Goal: Task Accomplishment & Management: Use online tool/utility

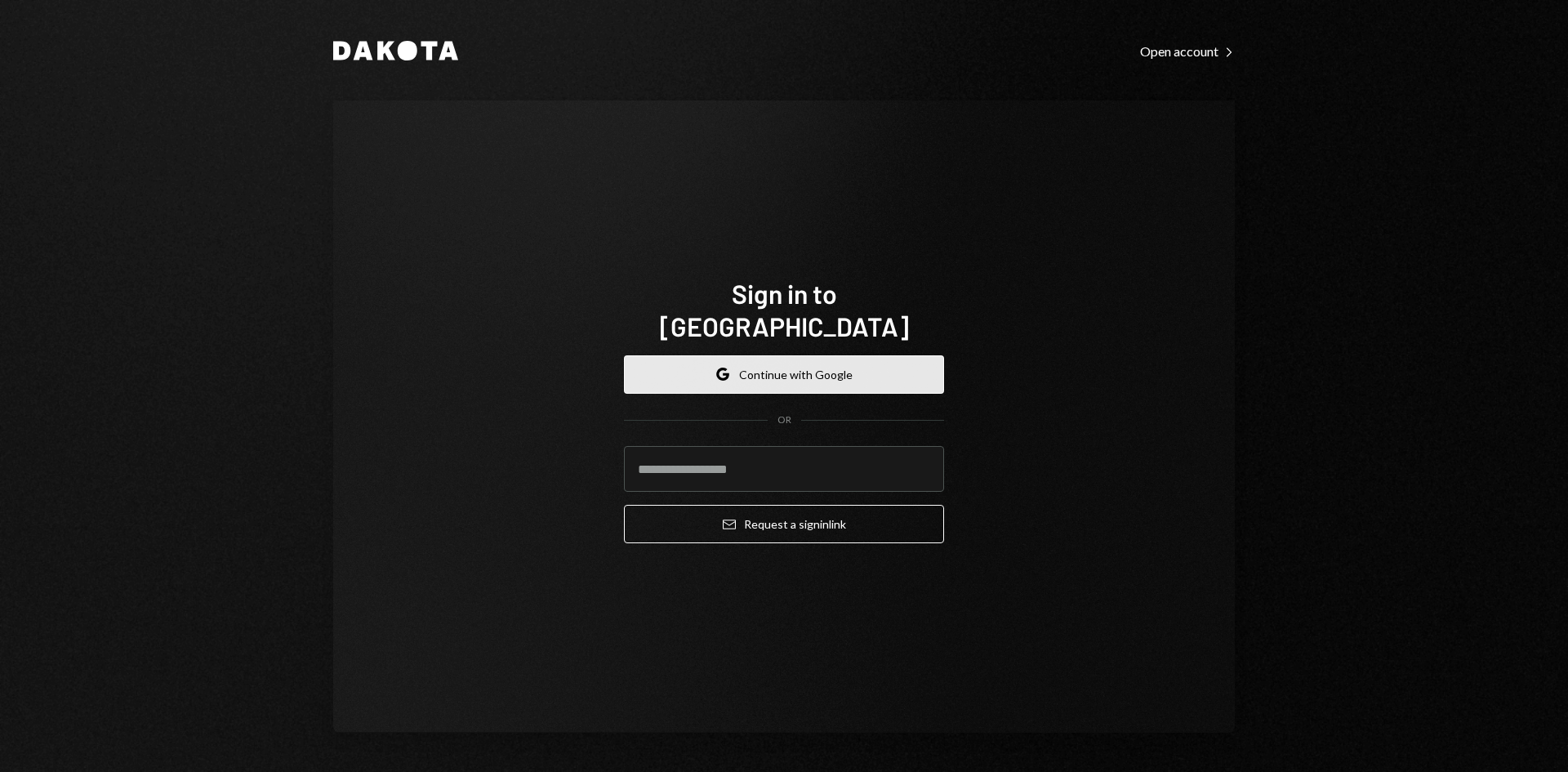
click at [859, 356] on button "Google Continue with Google" at bounding box center [784, 375] width 320 height 38
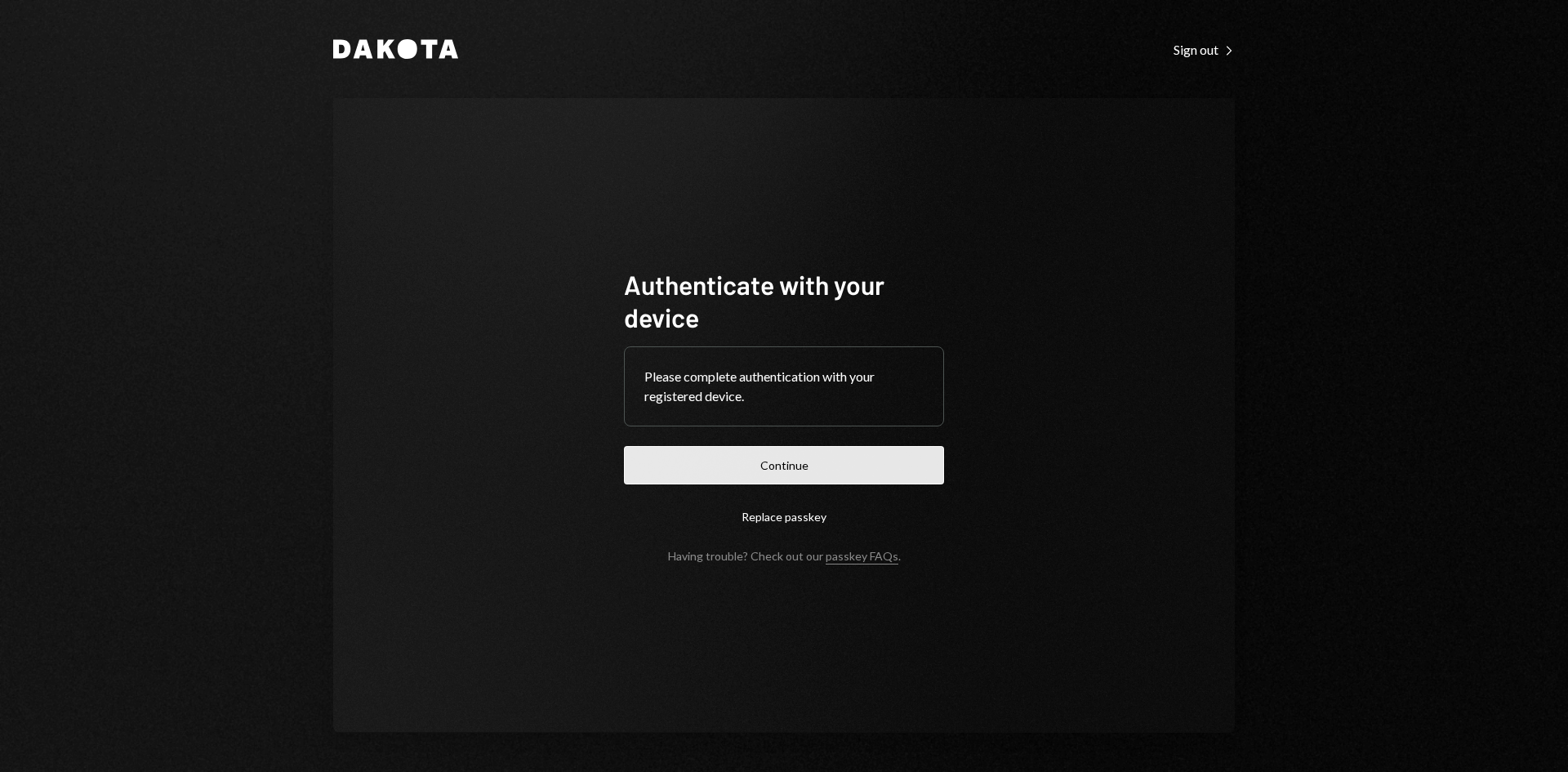
click at [846, 456] on button "Continue" at bounding box center [784, 465] width 320 height 38
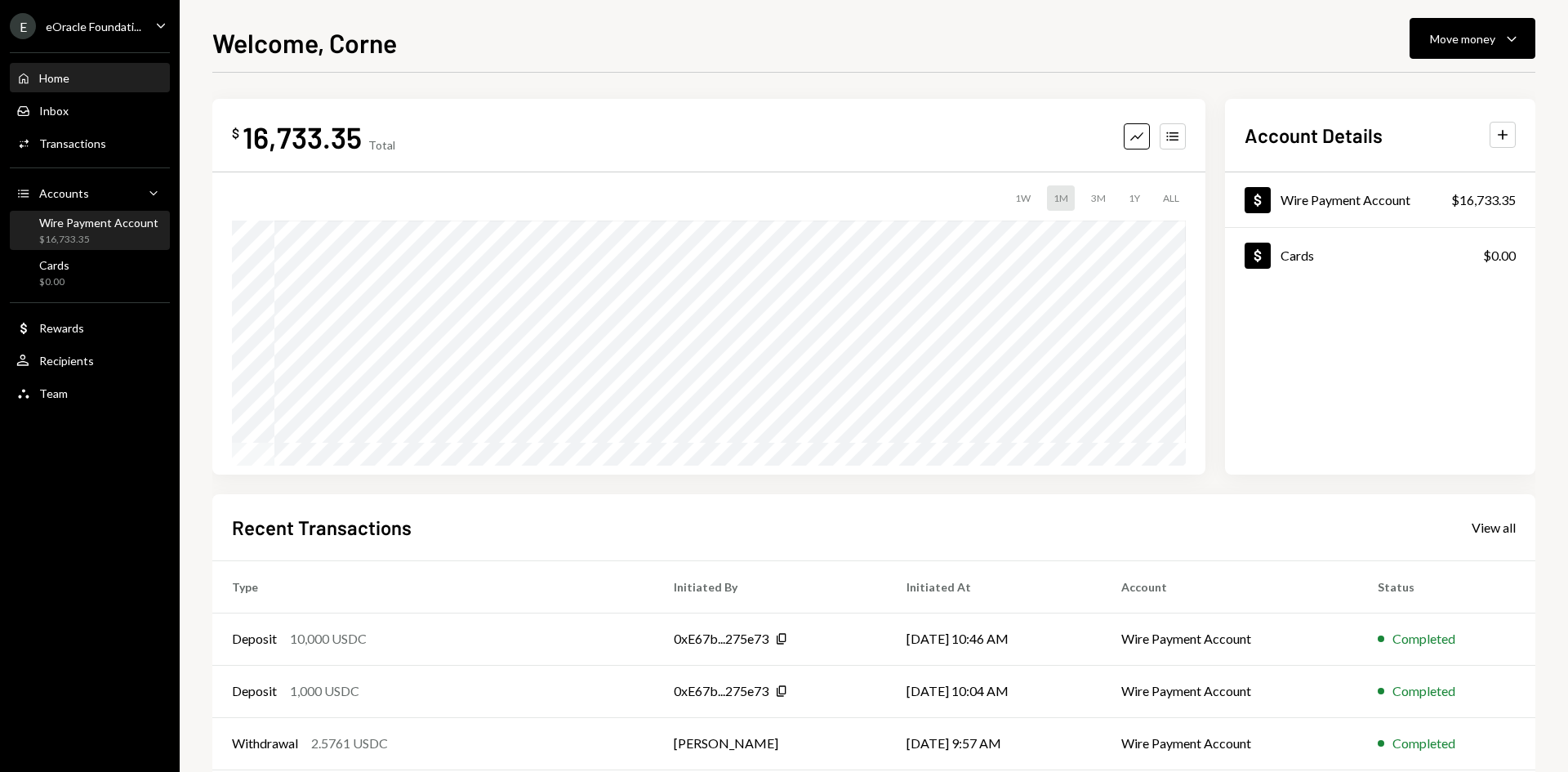
click at [84, 234] on div "$16,733.35" at bounding box center [98, 239] width 119 height 14
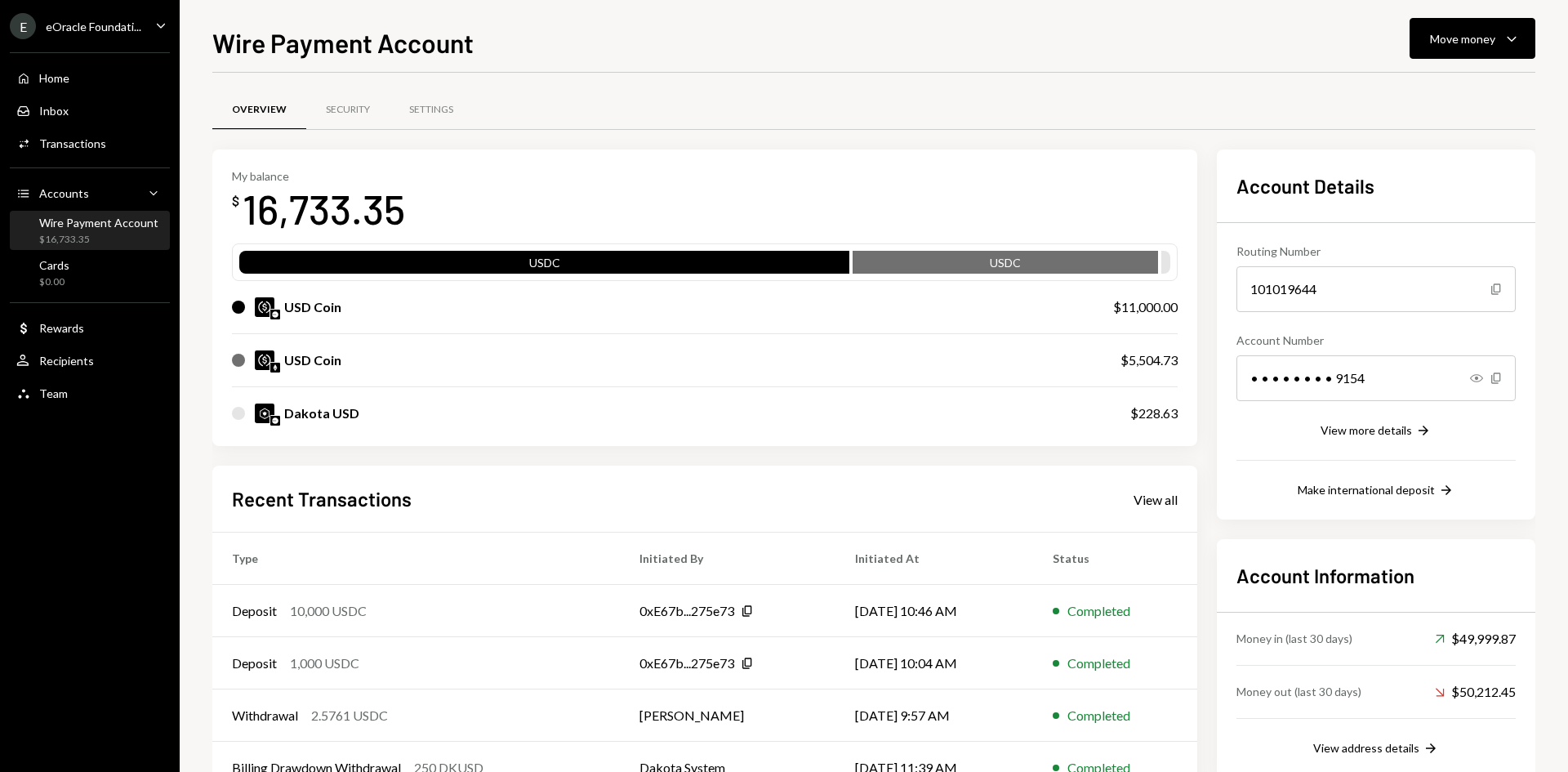
click at [273, 314] on img at bounding box center [275, 315] width 10 height 10
click at [265, 315] on img at bounding box center [264, 307] width 20 height 20
click at [274, 367] on img at bounding box center [275, 368] width 10 height 10
click at [114, 233] on div "$16,733.35" at bounding box center [98, 239] width 119 height 14
click at [65, 110] on div "Inbox" at bounding box center [53, 110] width 30 height 14
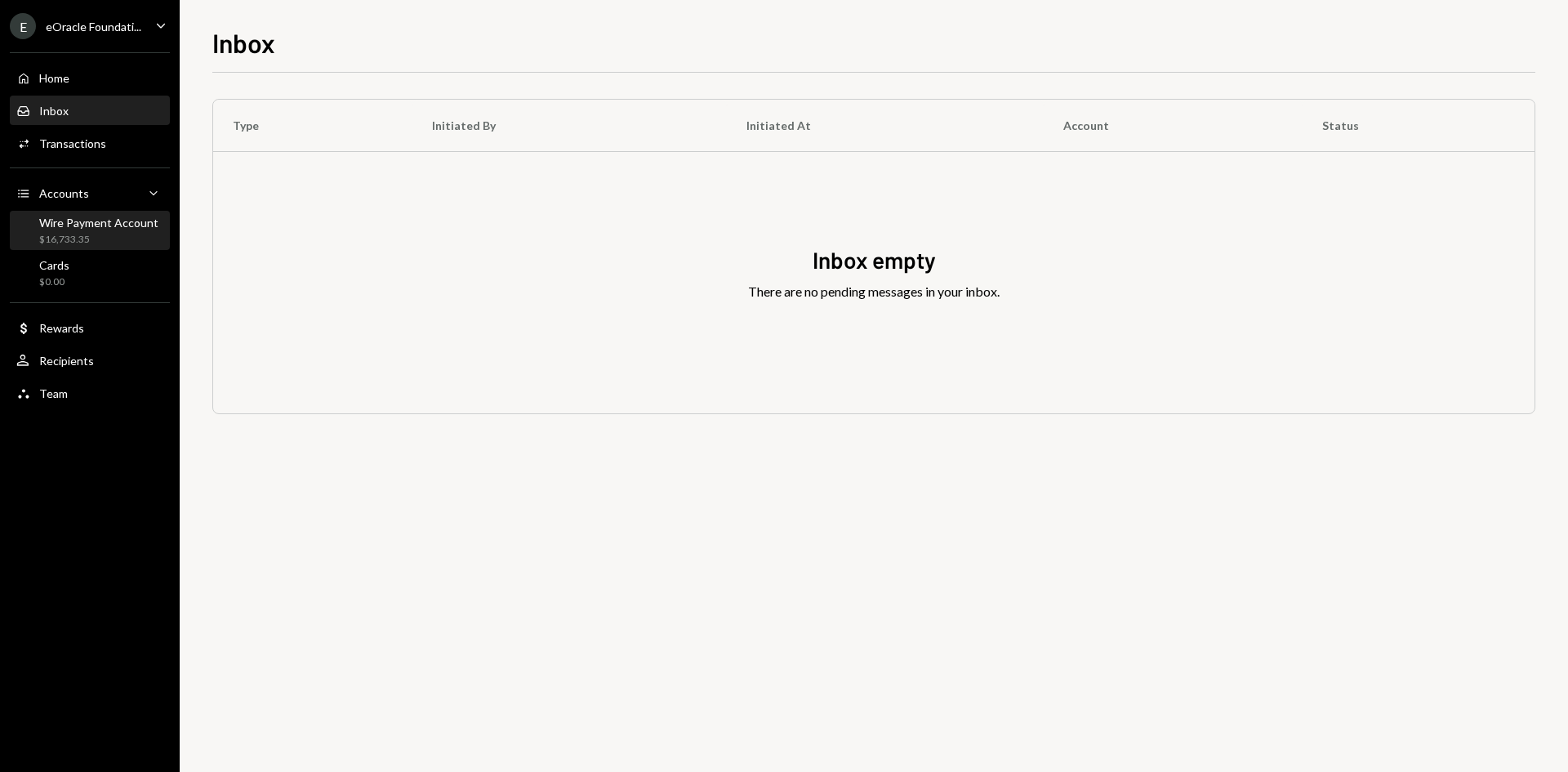
click at [90, 224] on div "Wire Payment Account" at bounding box center [98, 223] width 119 height 14
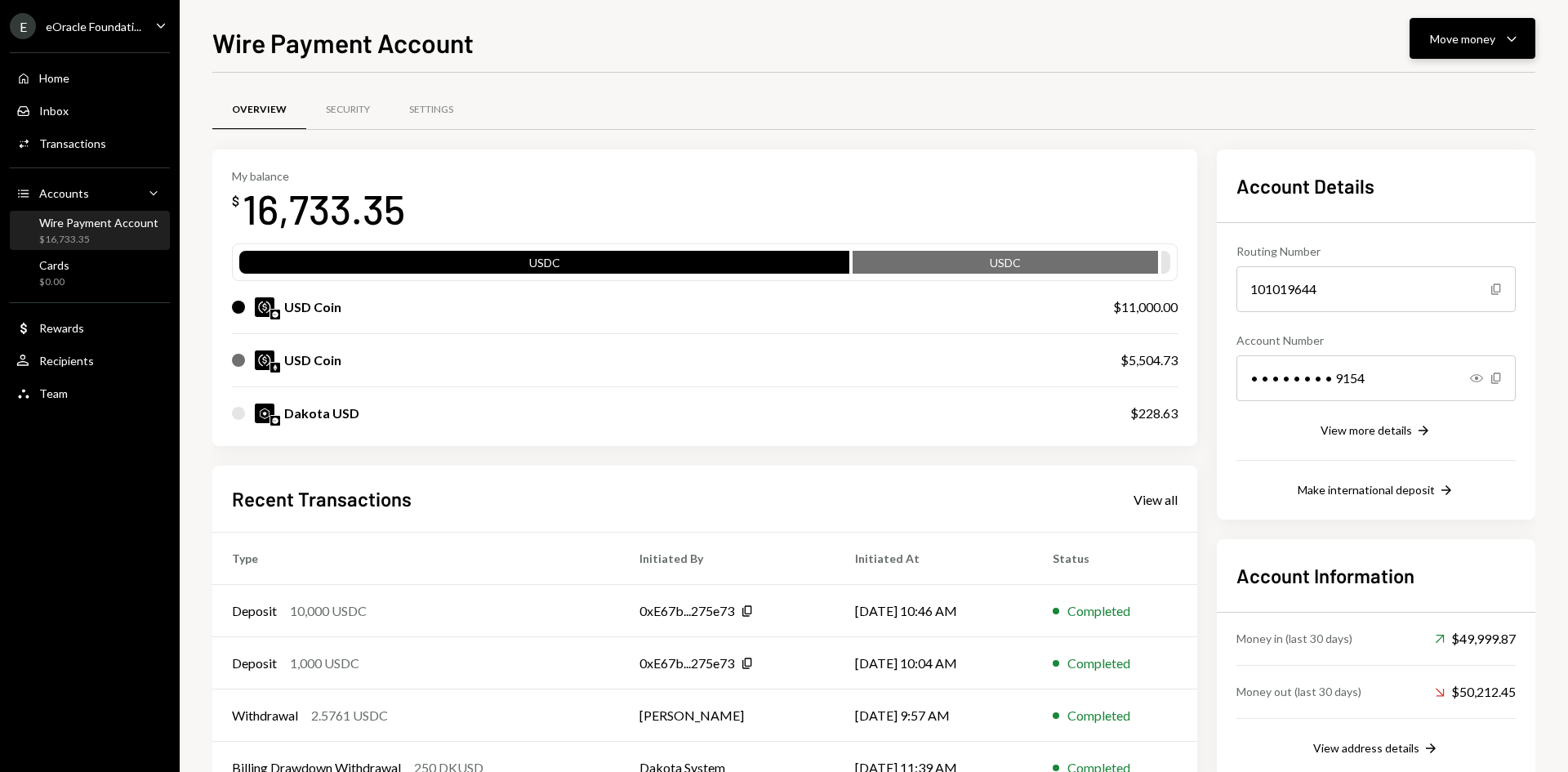
click at [1458, 32] on div "Move money" at bounding box center [1463, 39] width 65 height 17
click at [1408, 205] on div "Swap stablecoins" at bounding box center [1459, 212] width 119 height 17
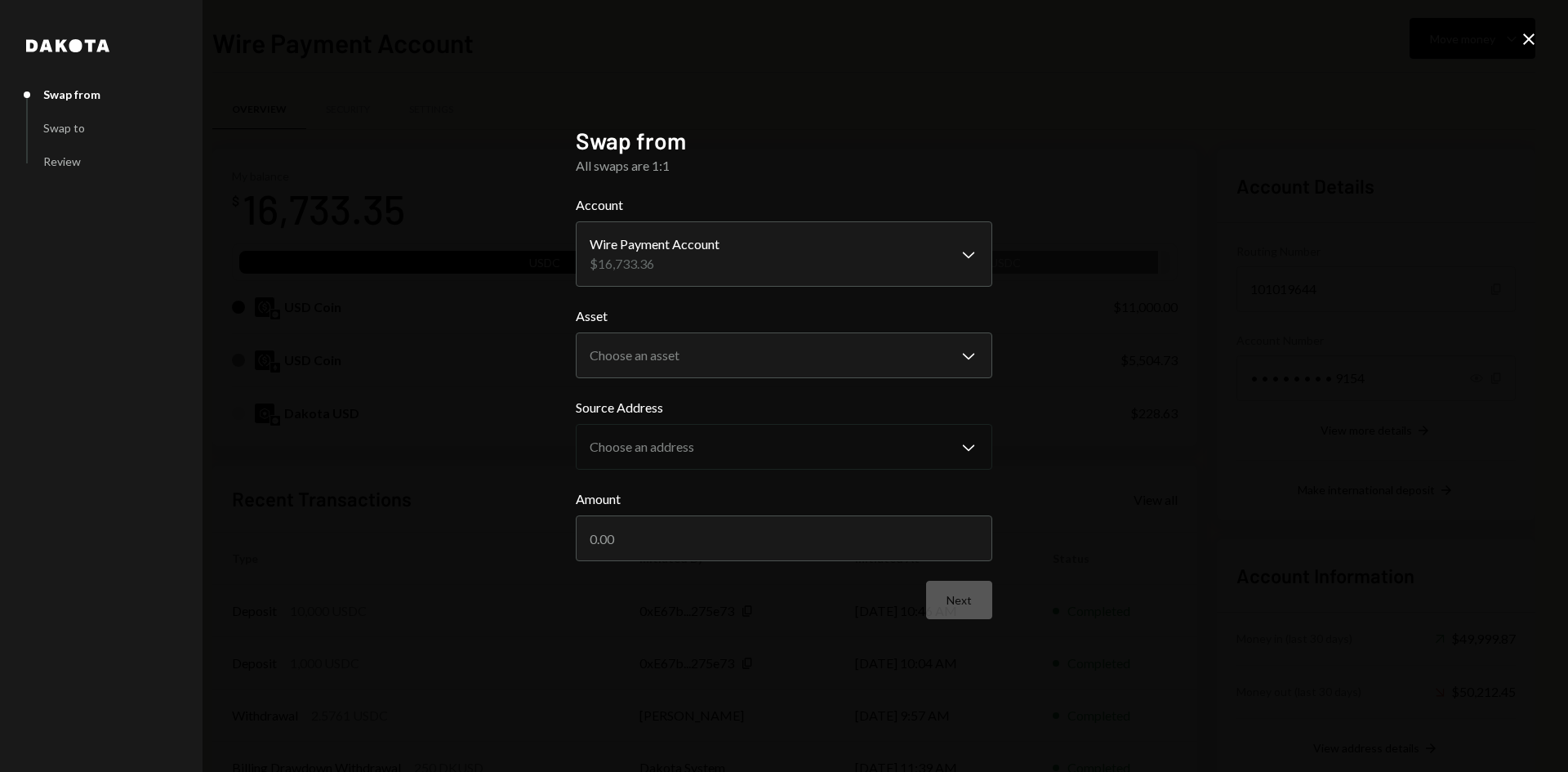
click at [664, 252] on body "E eOracle Foundati... Caret Down Home Home Inbox Inbox Activities Transactions …" at bounding box center [784, 386] width 1568 height 772
click at [662, 330] on div "Asset Choose an asset Chevron Down ***** ****" at bounding box center [784, 342] width 417 height 72
click at [666, 354] on body "E eOracle Foundati... Caret Down Home Home Inbox Inbox Activities Transactions …" at bounding box center [784, 386] width 1568 height 772
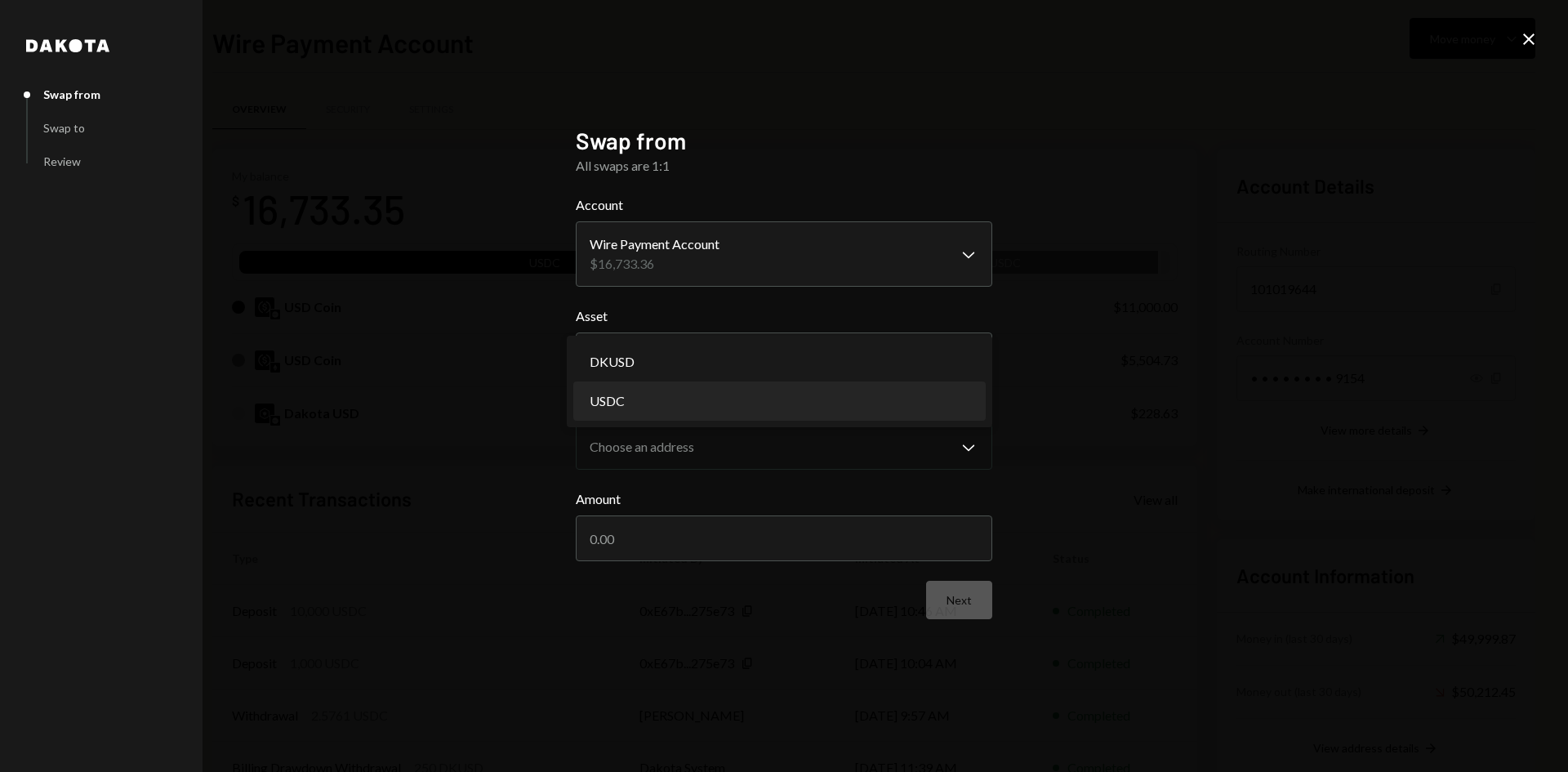
select select "****"
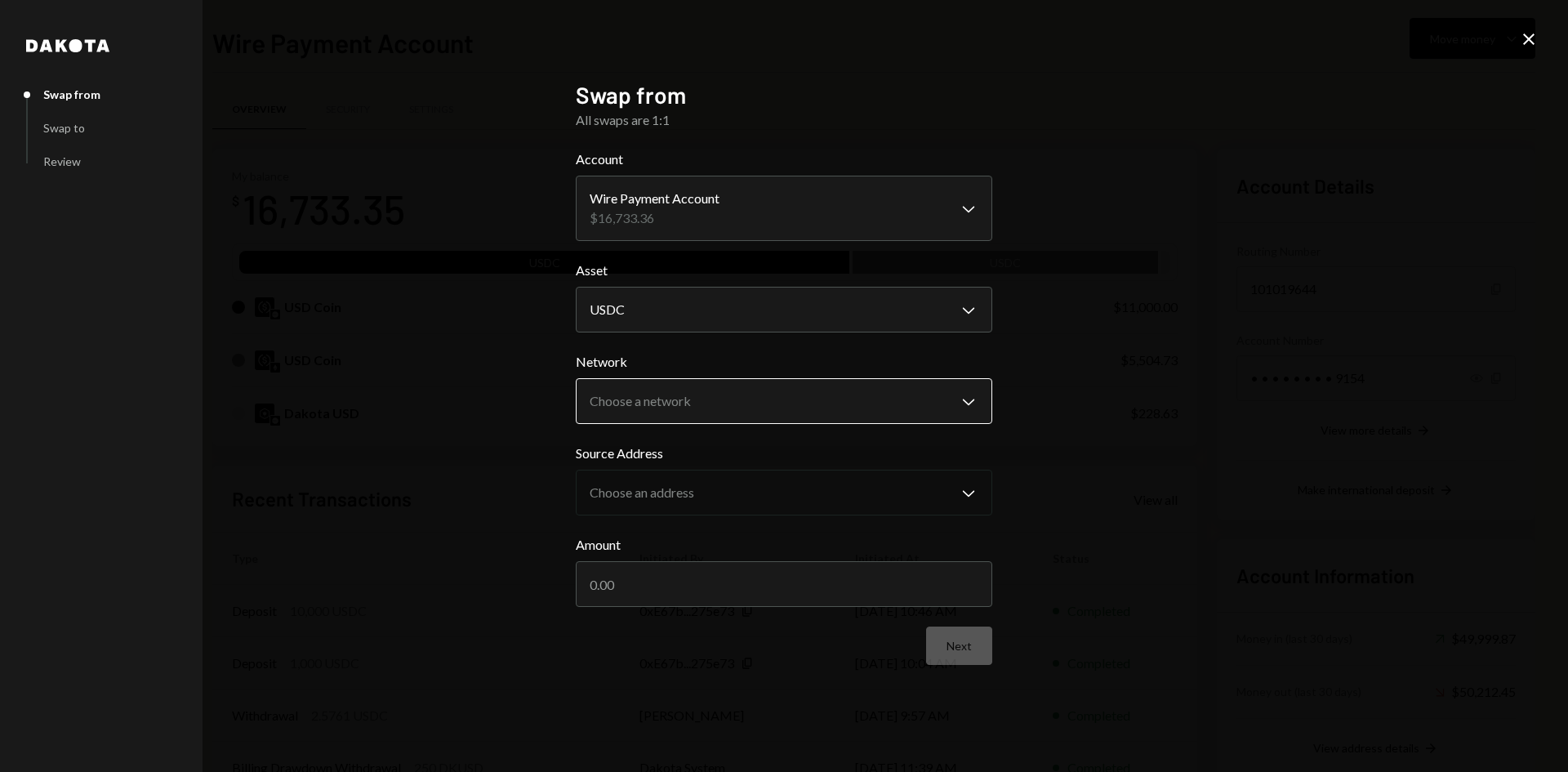
click at [727, 397] on body "E eOracle Foundati... Caret Down Home Home Inbox Inbox Activities Transactions …" at bounding box center [784, 386] width 1568 height 772
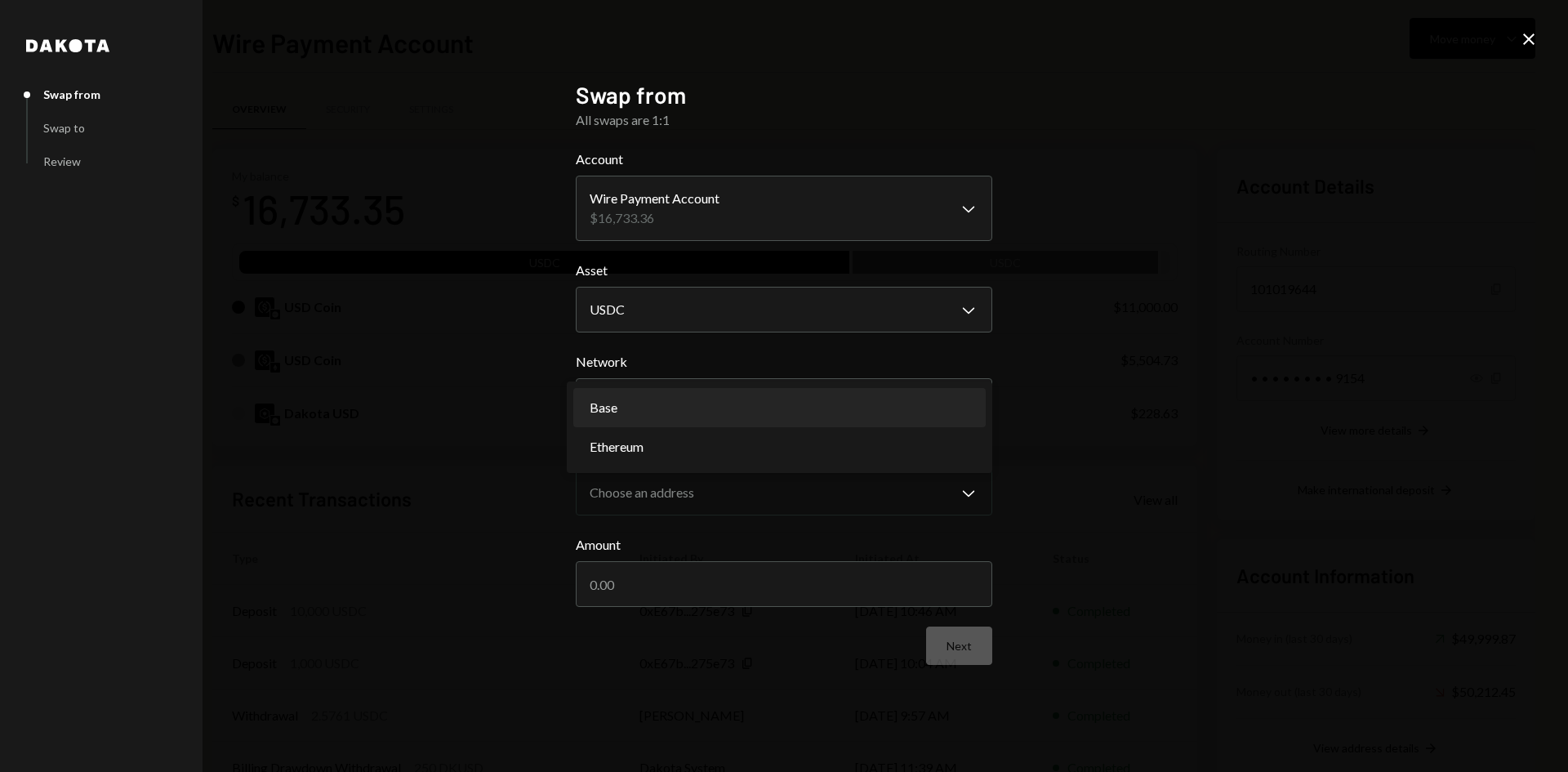
select select "**********"
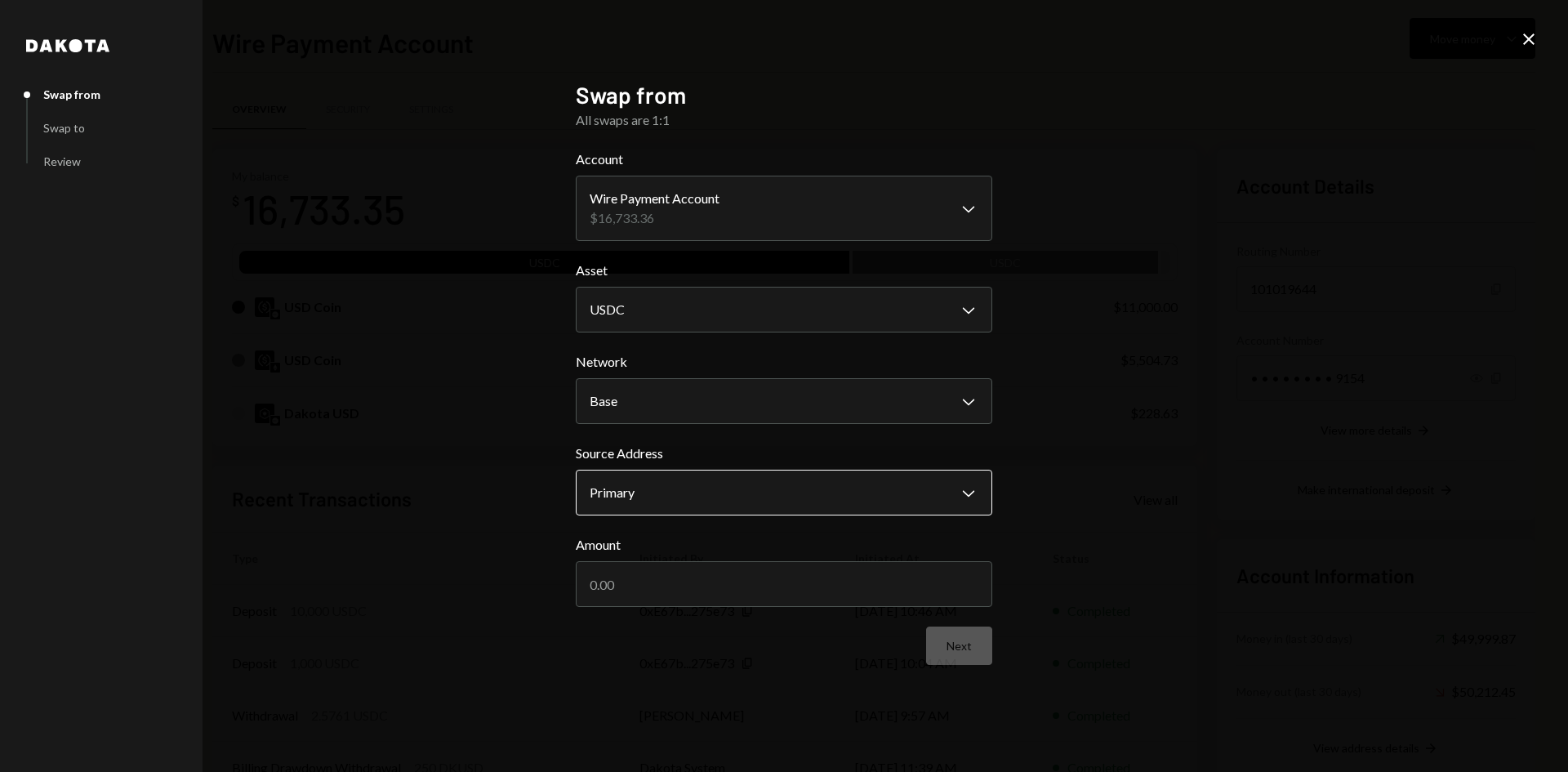
click at [700, 502] on body "E eOracle Foundati... Caret Down Home Home Inbox Inbox Activities Transactions …" at bounding box center [784, 386] width 1568 height 772
click at [683, 589] on input "Amount" at bounding box center [784, 584] width 417 height 46
type input "1000"
click at [952, 657] on button "Next" at bounding box center [959, 645] width 66 height 38
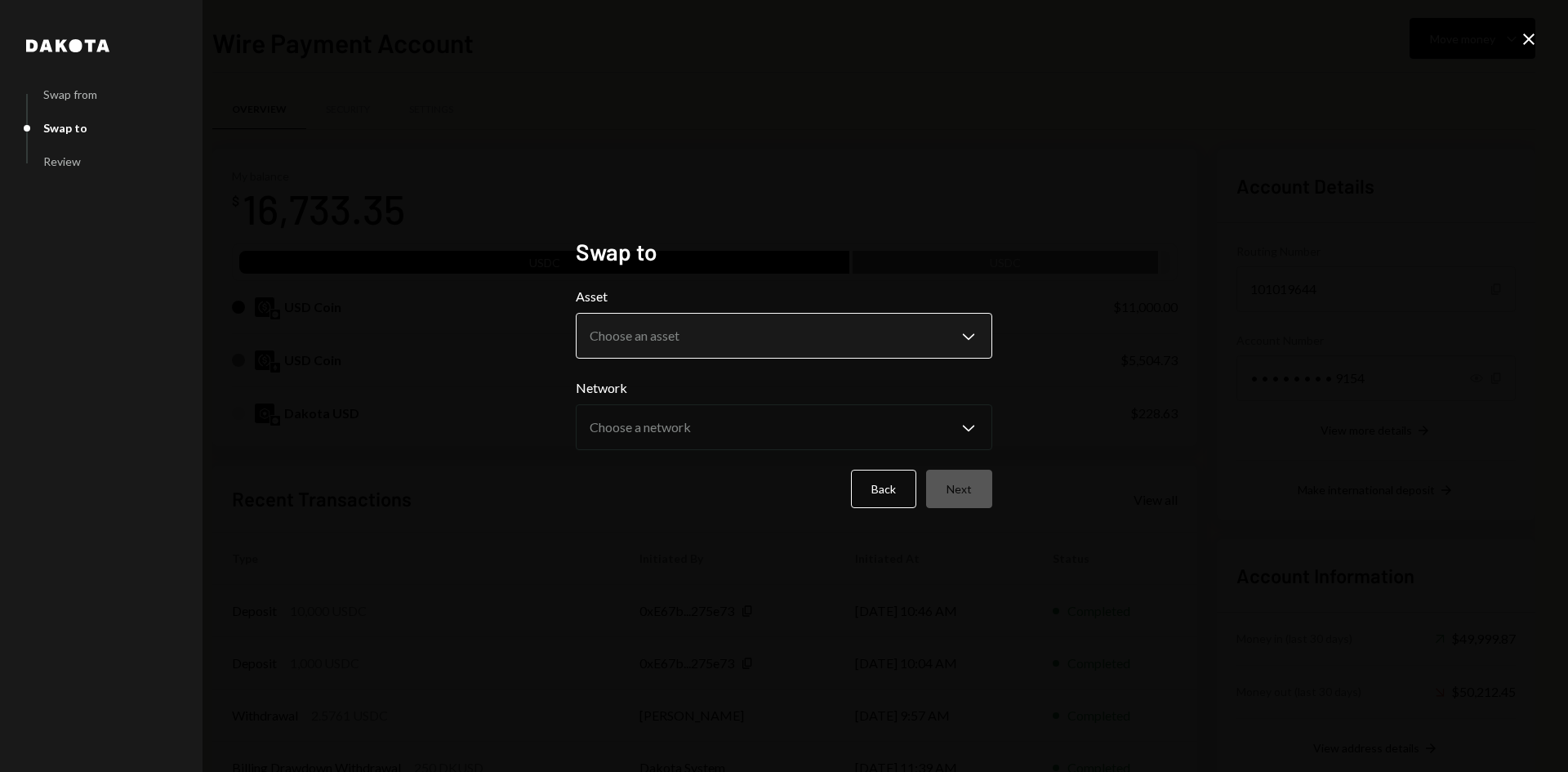
click at [718, 325] on body "E eOracle Foundati... Caret Down Home Home Inbox Inbox Activities Transactions …" at bounding box center [784, 386] width 1568 height 772
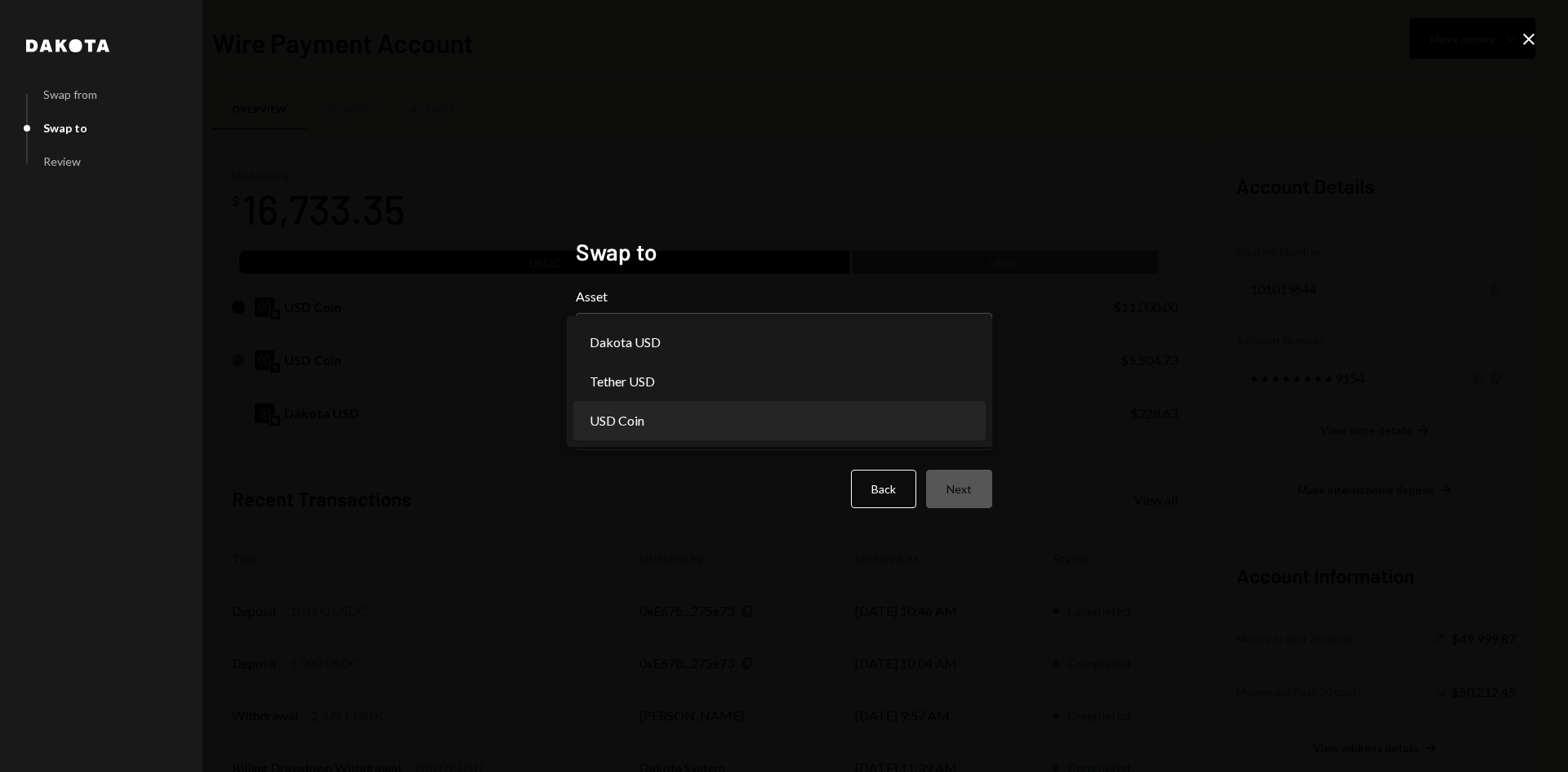
select select "****"
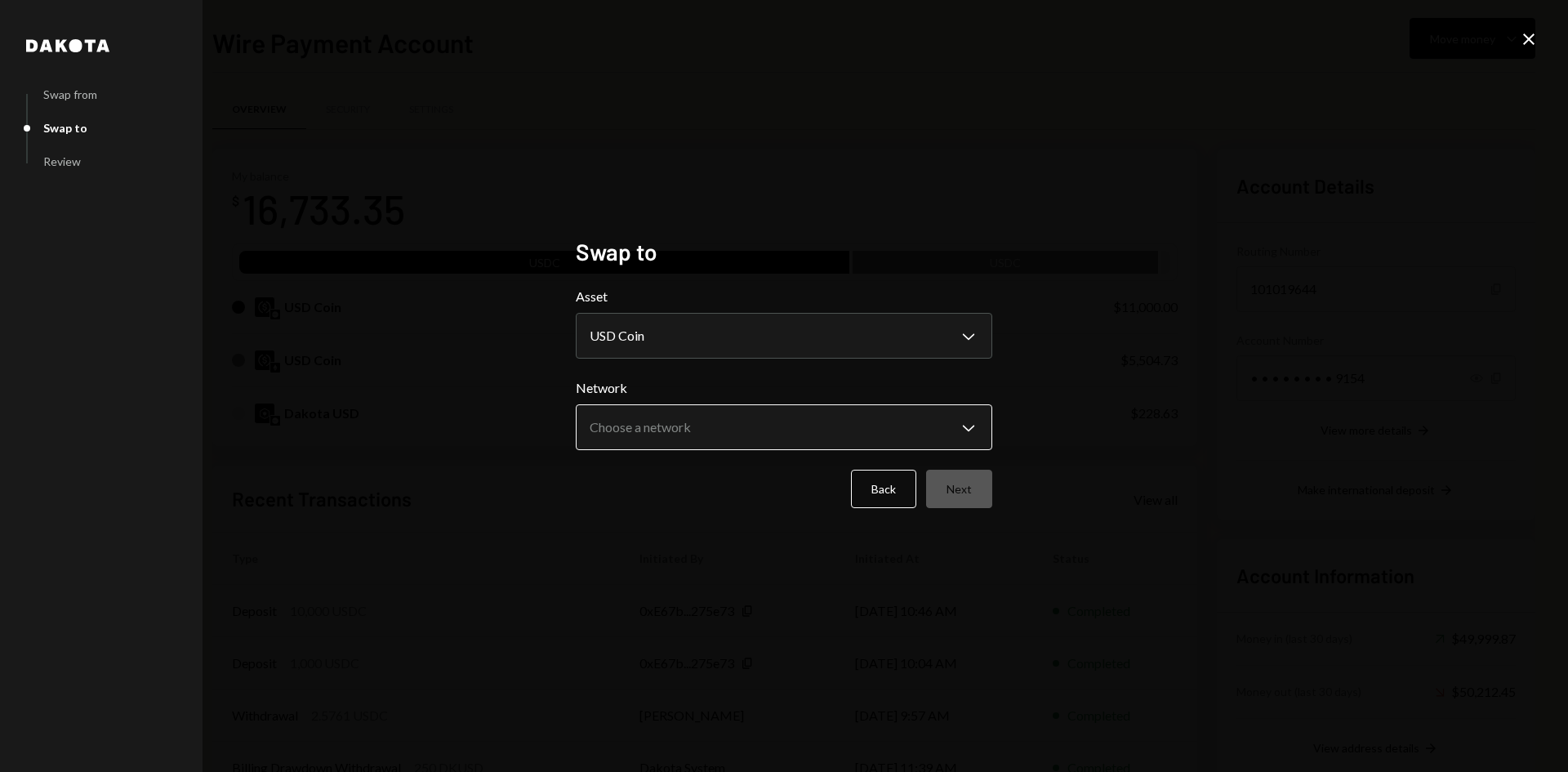
click at [649, 415] on body "E eOracle Foundati... Caret Down Home Home Inbox Inbox Activities Transactions …" at bounding box center [784, 386] width 1568 height 772
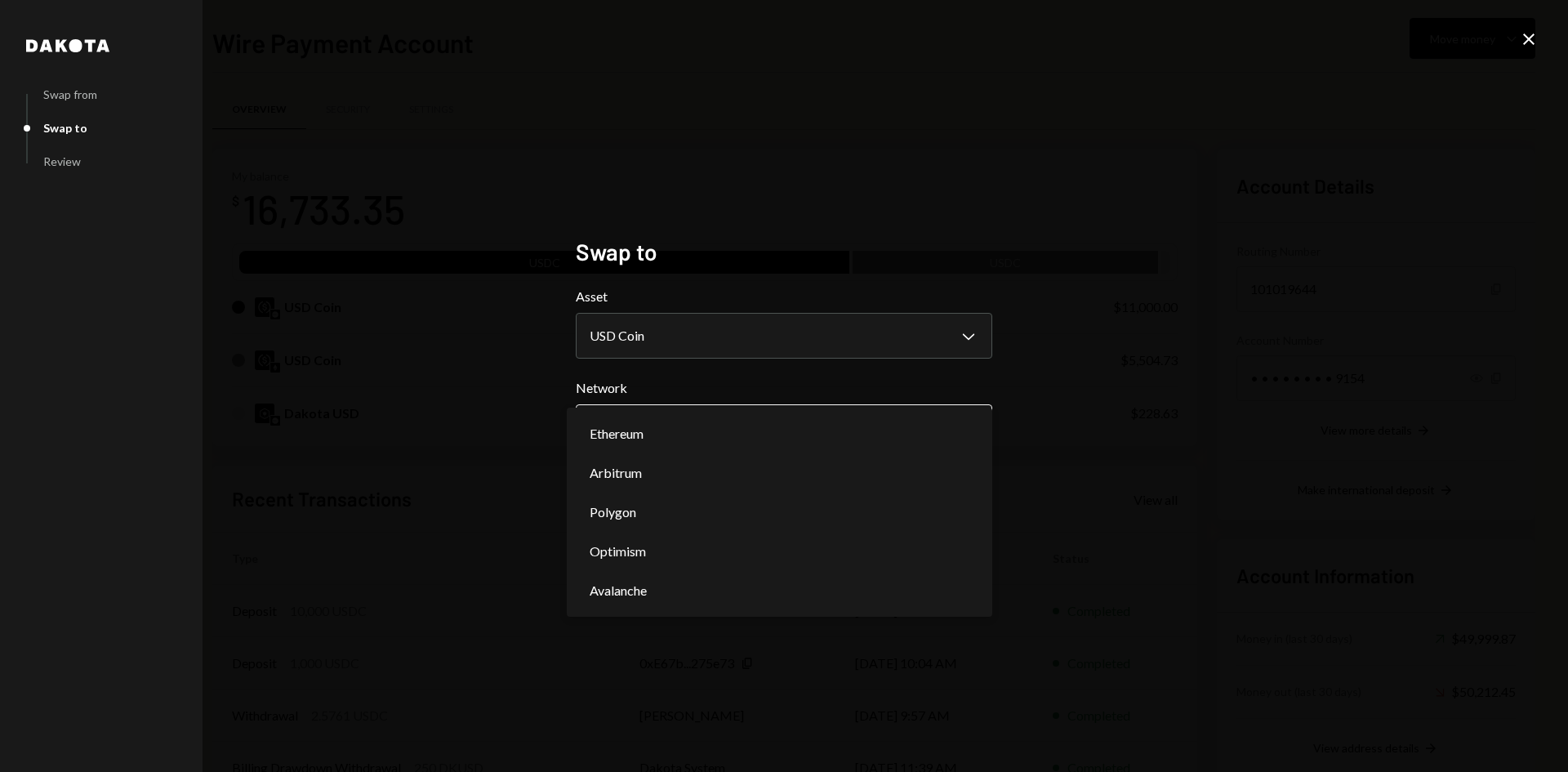
select select "**********"
drag, startPoint x: 637, startPoint y: 429, endPoint x: 645, endPoint y: 433, distance: 8.9
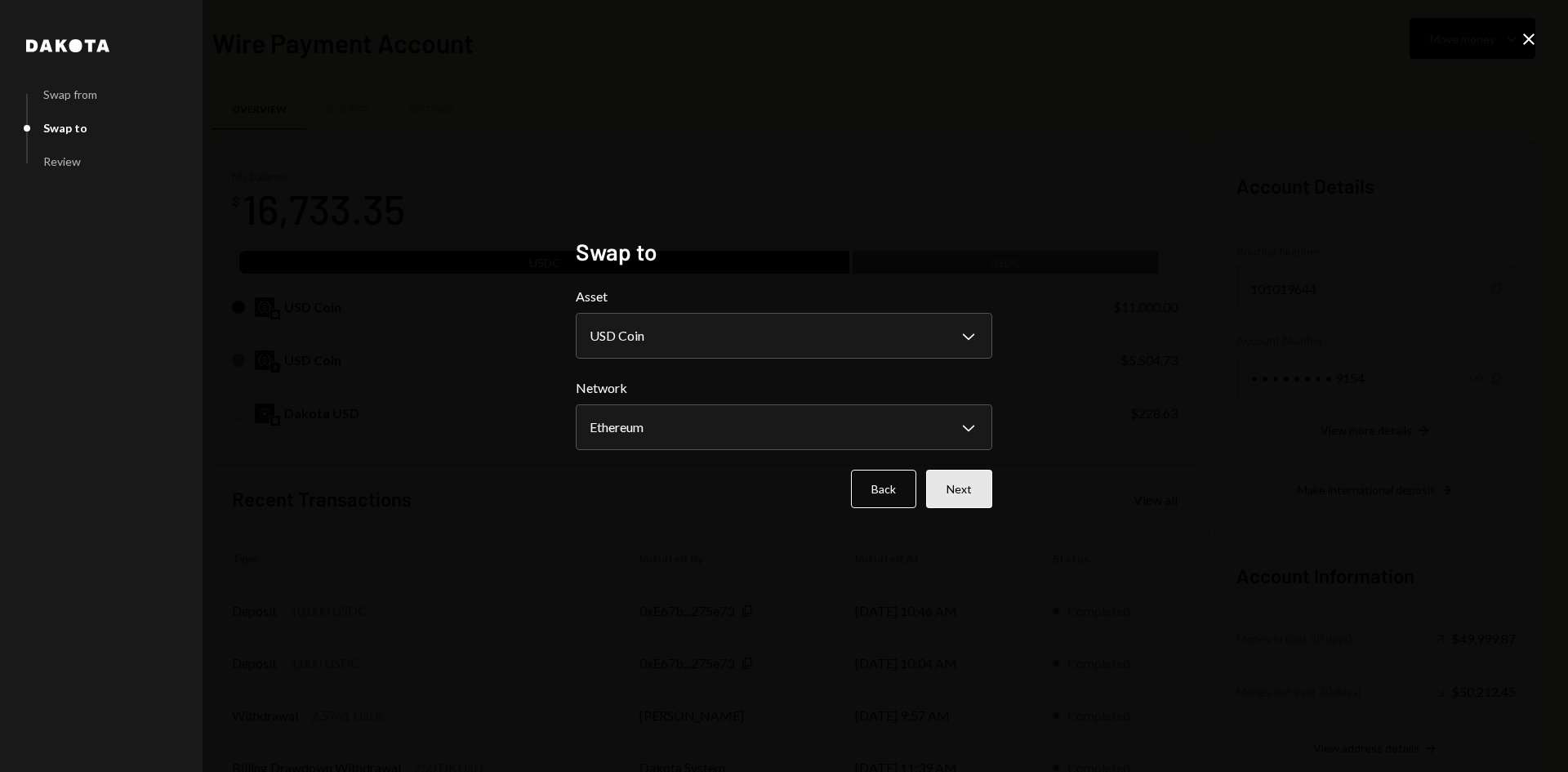
click at [957, 499] on button "Next" at bounding box center [959, 488] width 66 height 38
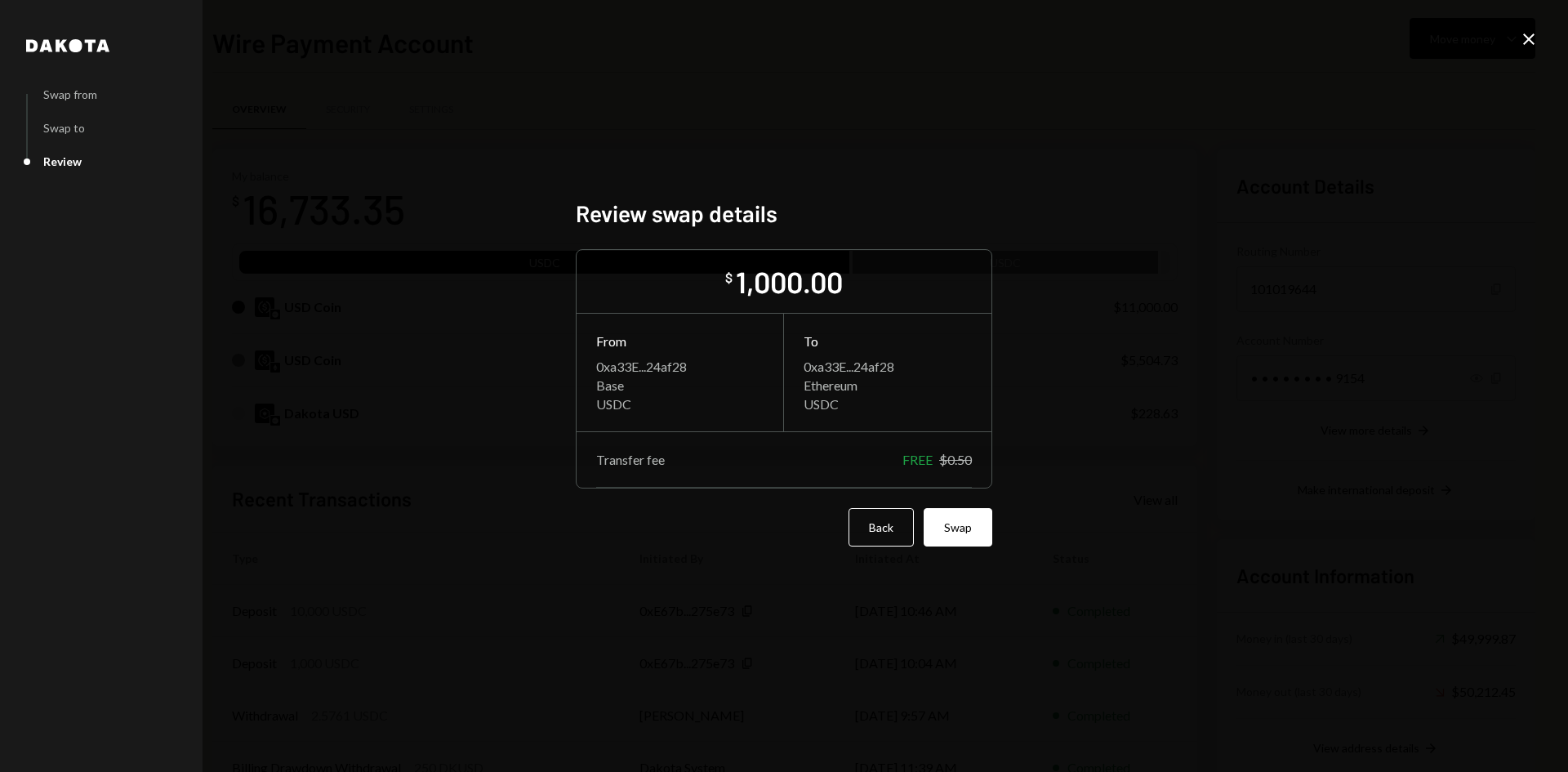
click at [967, 533] on button "Swap" at bounding box center [958, 527] width 69 height 38
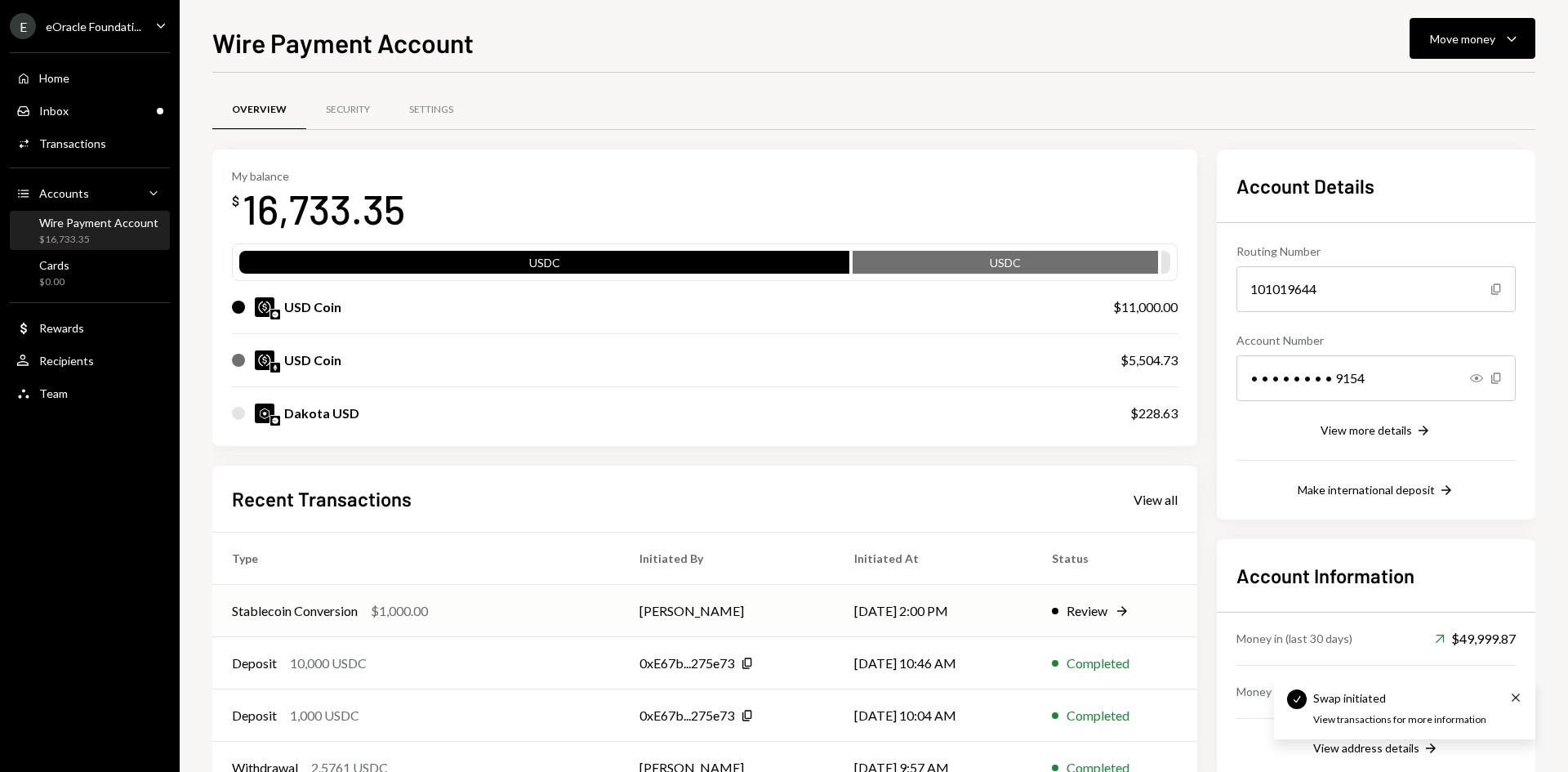
click at [493, 604] on div "Stablecoin Conversion $1,000.00" at bounding box center [416, 611] width 368 height 20
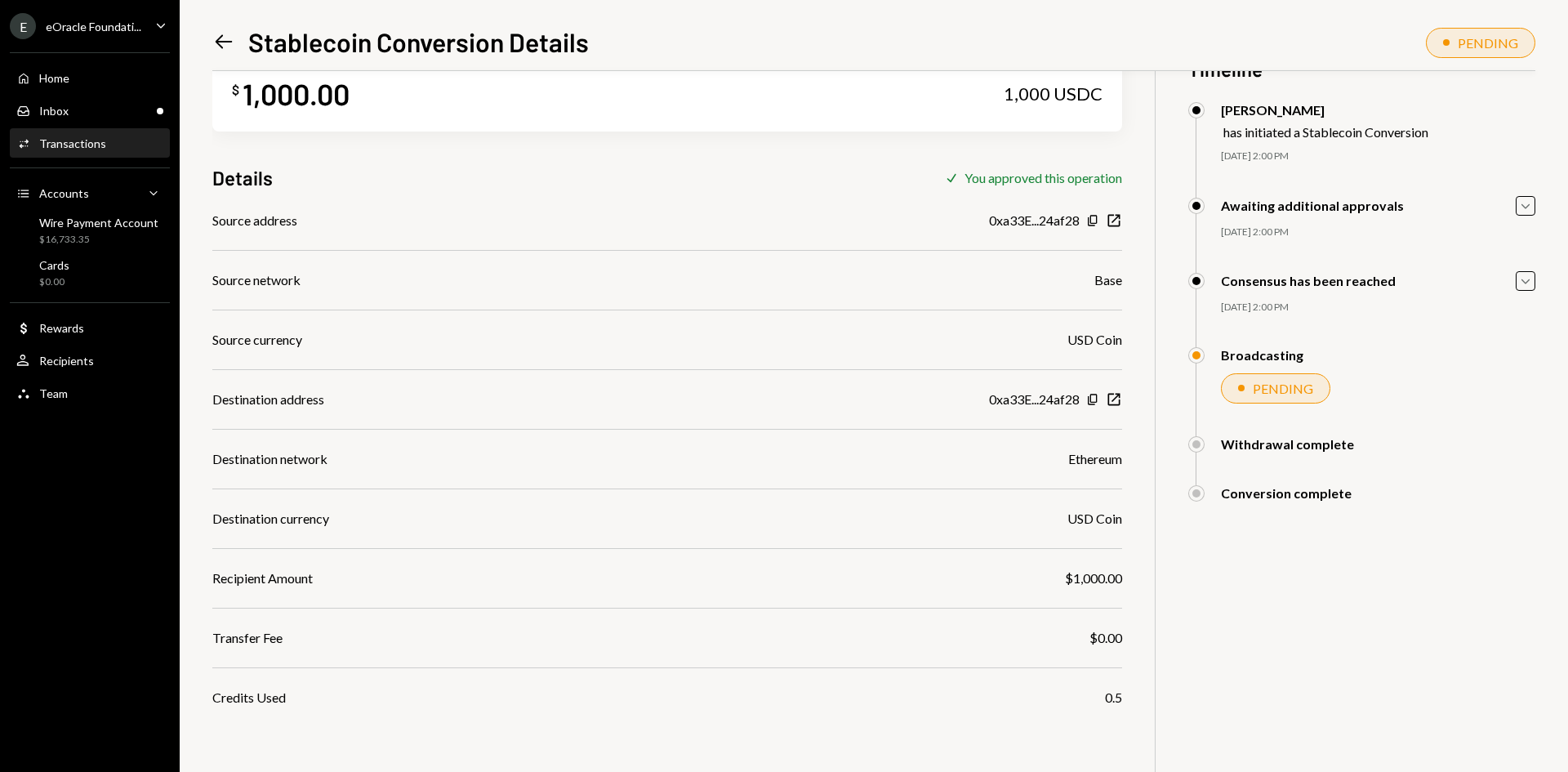
scroll to position [71, 0]
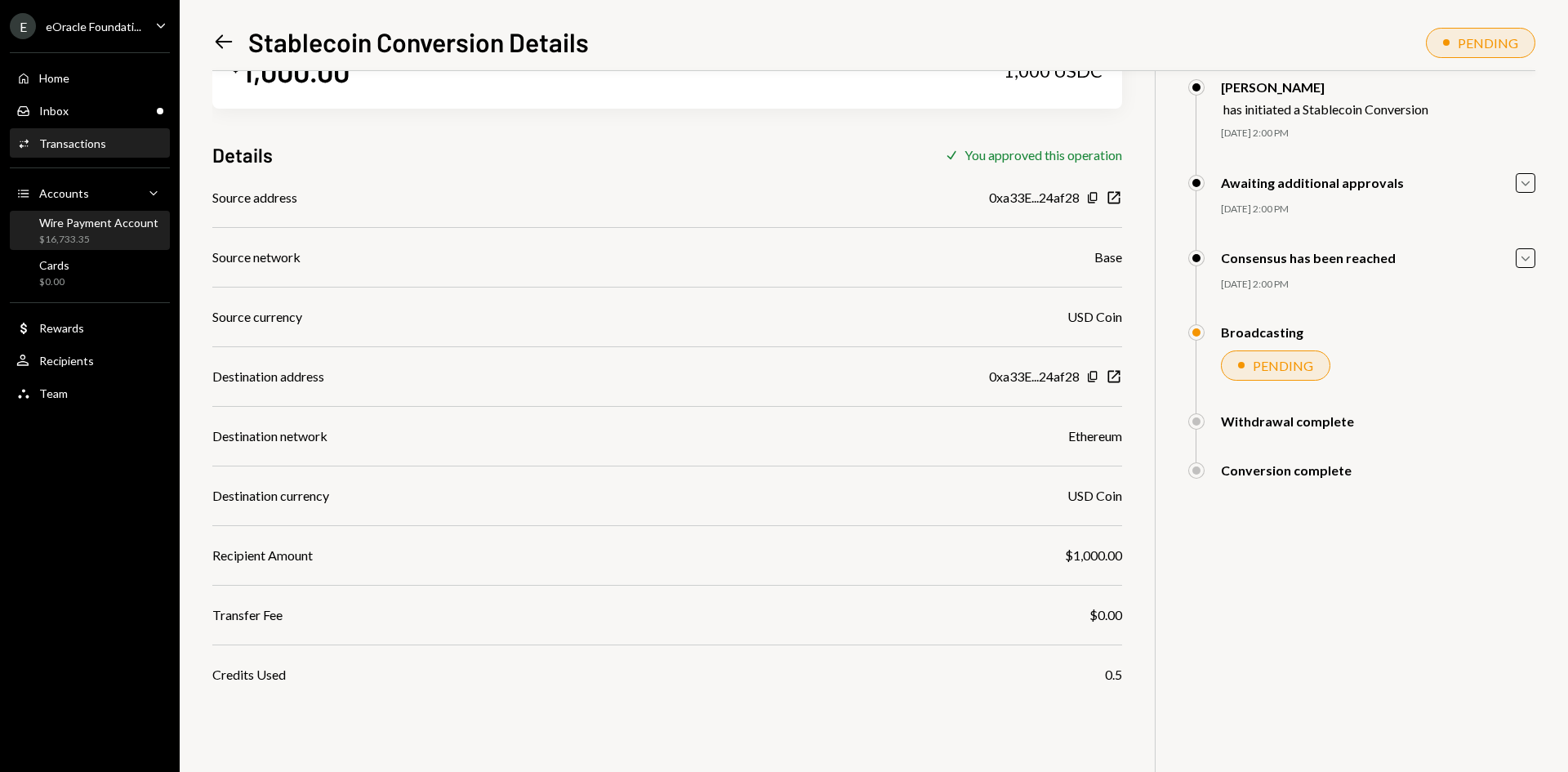
click at [82, 217] on div "Wire Payment Account" at bounding box center [98, 223] width 119 height 14
